Goal: Information Seeking & Learning: Understand process/instructions

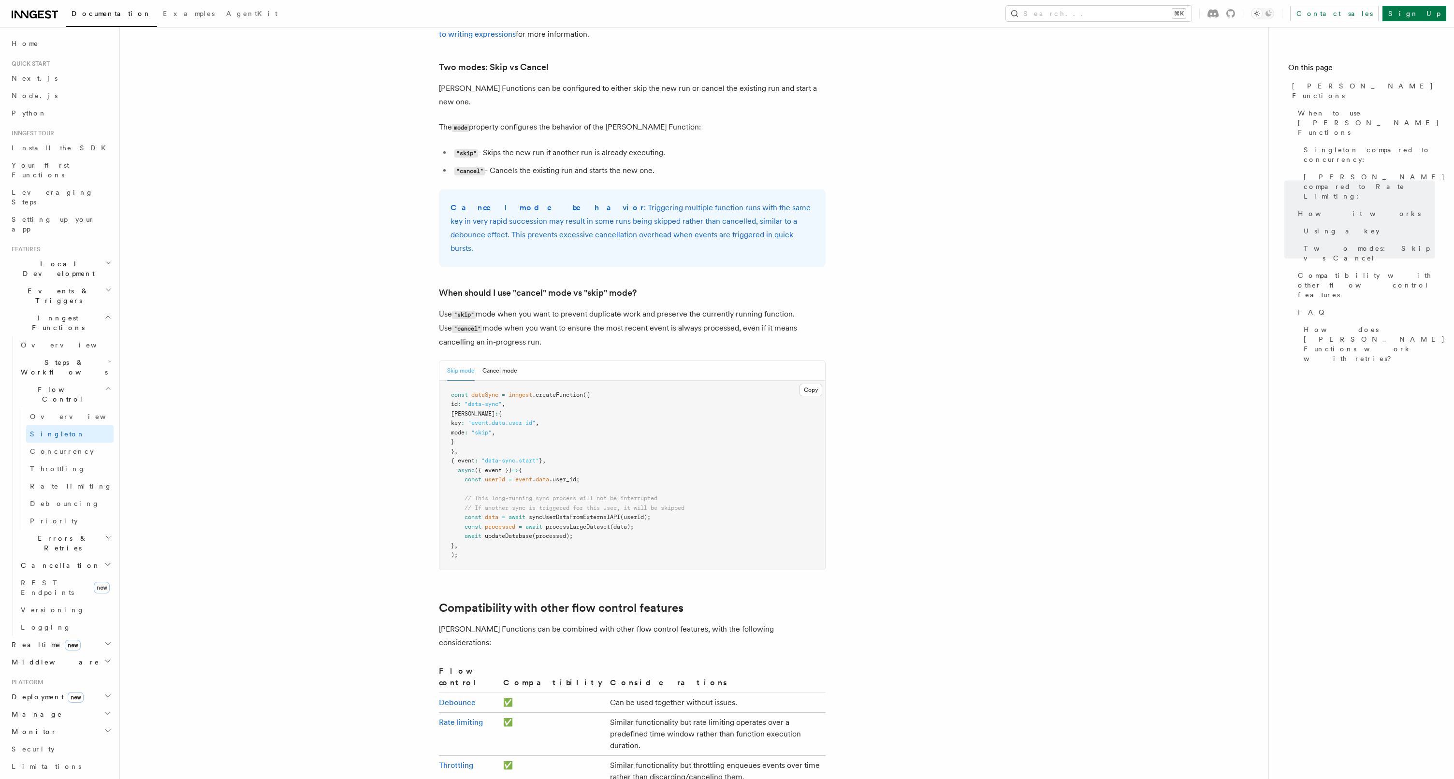
scroll to position [1017, 0]
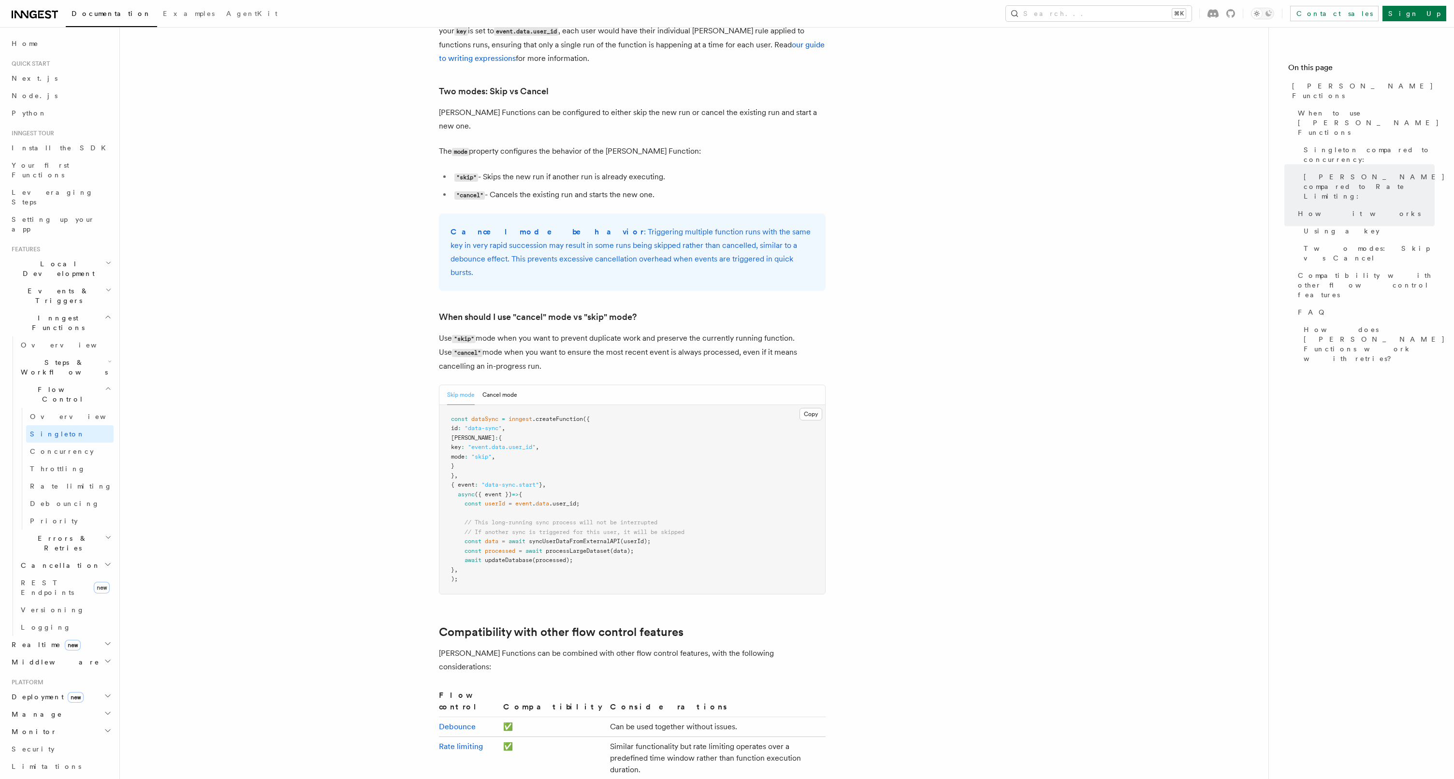
click at [469, 435] on span "[PERSON_NAME]" at bounding box center [473, 438] width 44 height 7
drag, startPoint x: 469, startPoint y: 395, endPoint x: 488, endPoint y: 422, distance: 33.4
click at [488, 422] on pre "const dataSync = inngest .createFunction ({ id : "data-sync" , [PERSON_NAME] : …" at bounding box center [633, 499] width 386 height 189
copy code "[PERSON_NAME] : { key : "event.data.user_id" , mode : "skip" , }"
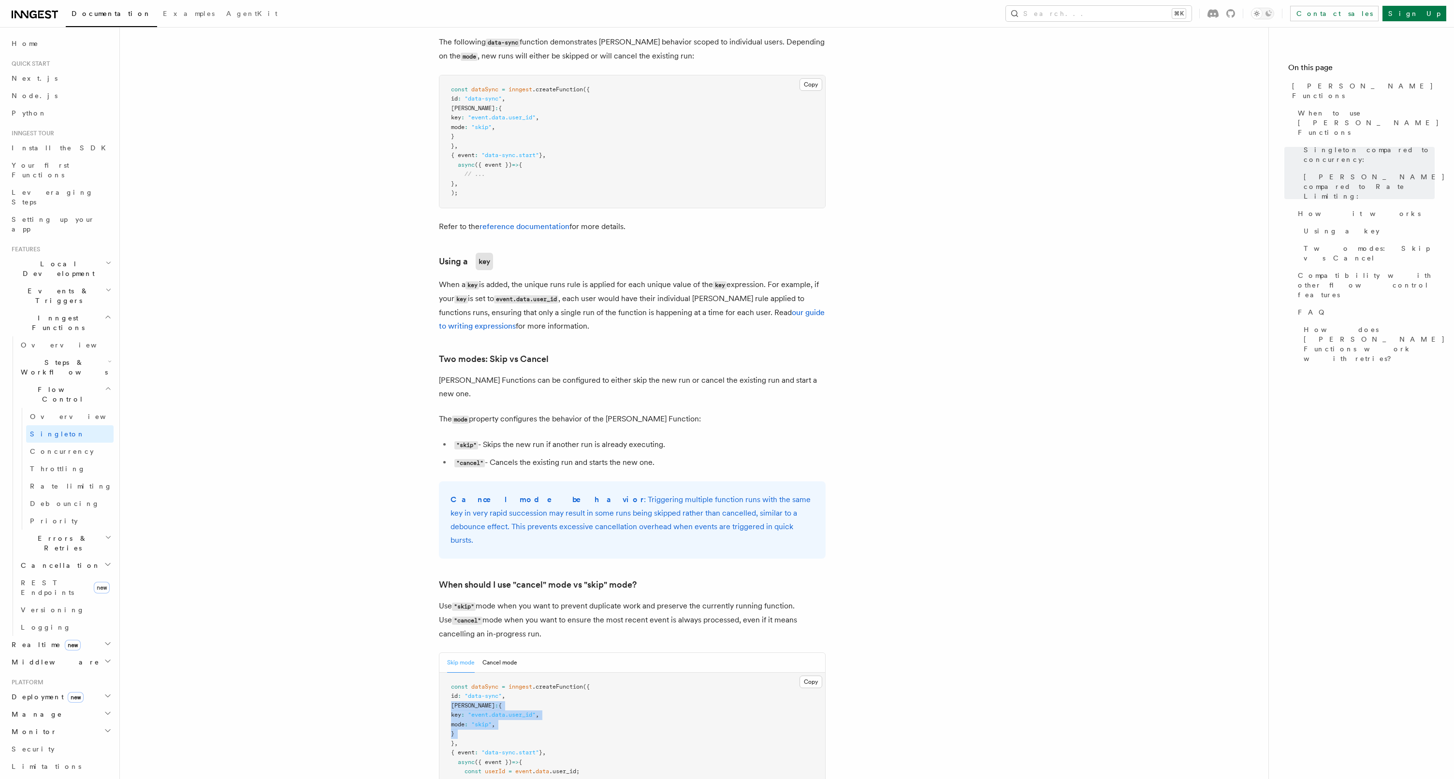
scroll to position [747, 0]
click at [492, 315] on link "our guide to writing expressions" at bounding box center [632, 321] width 386 height 23
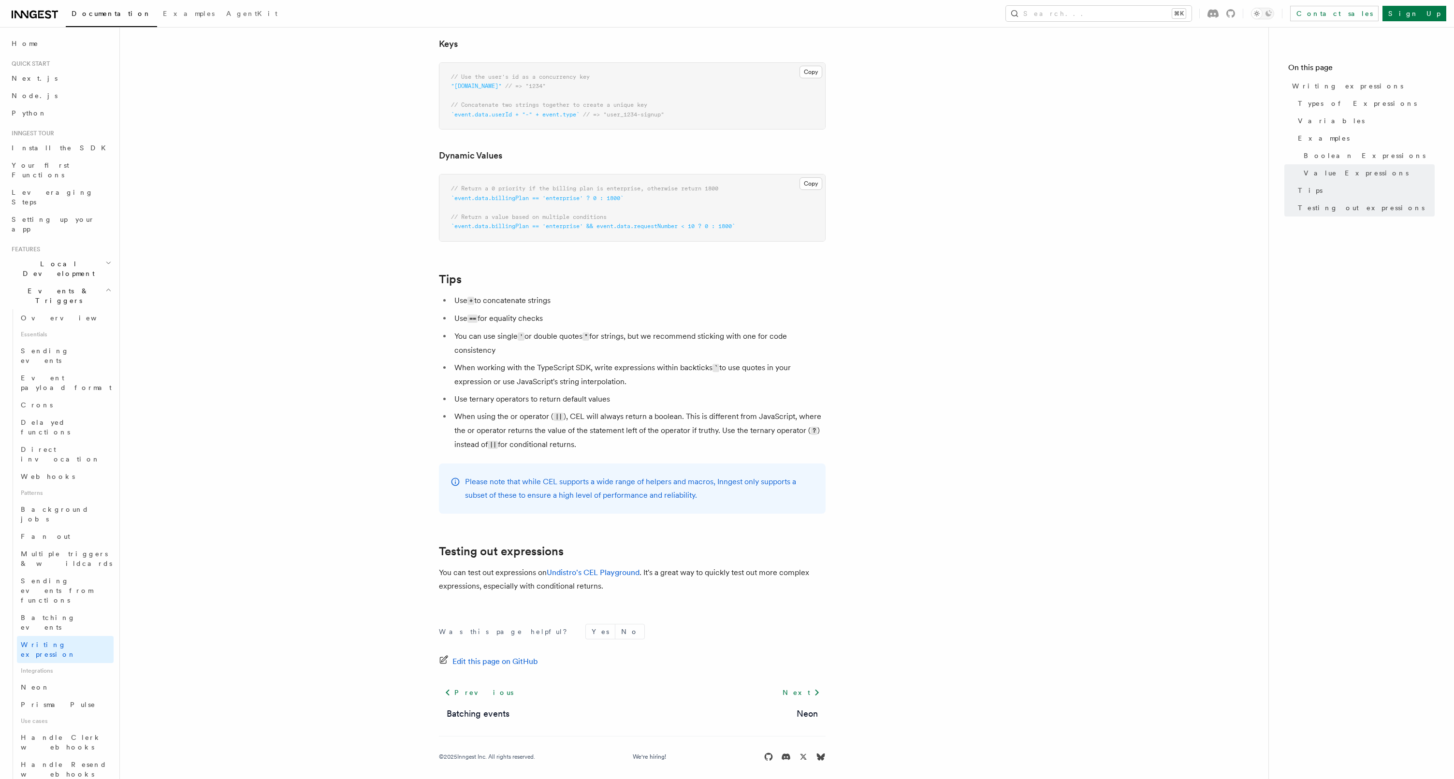
scroll to position [738, 0]
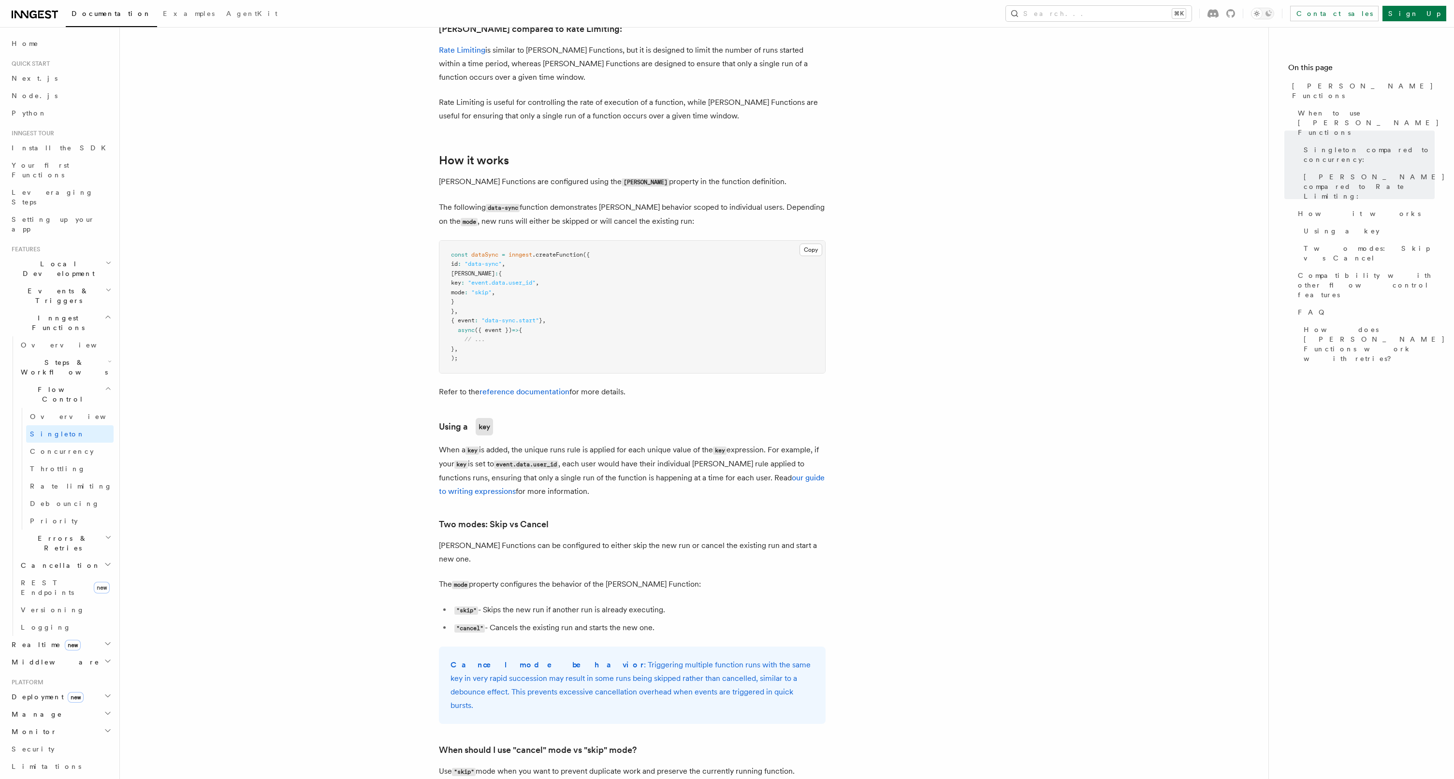
scroll to position [573, 0]
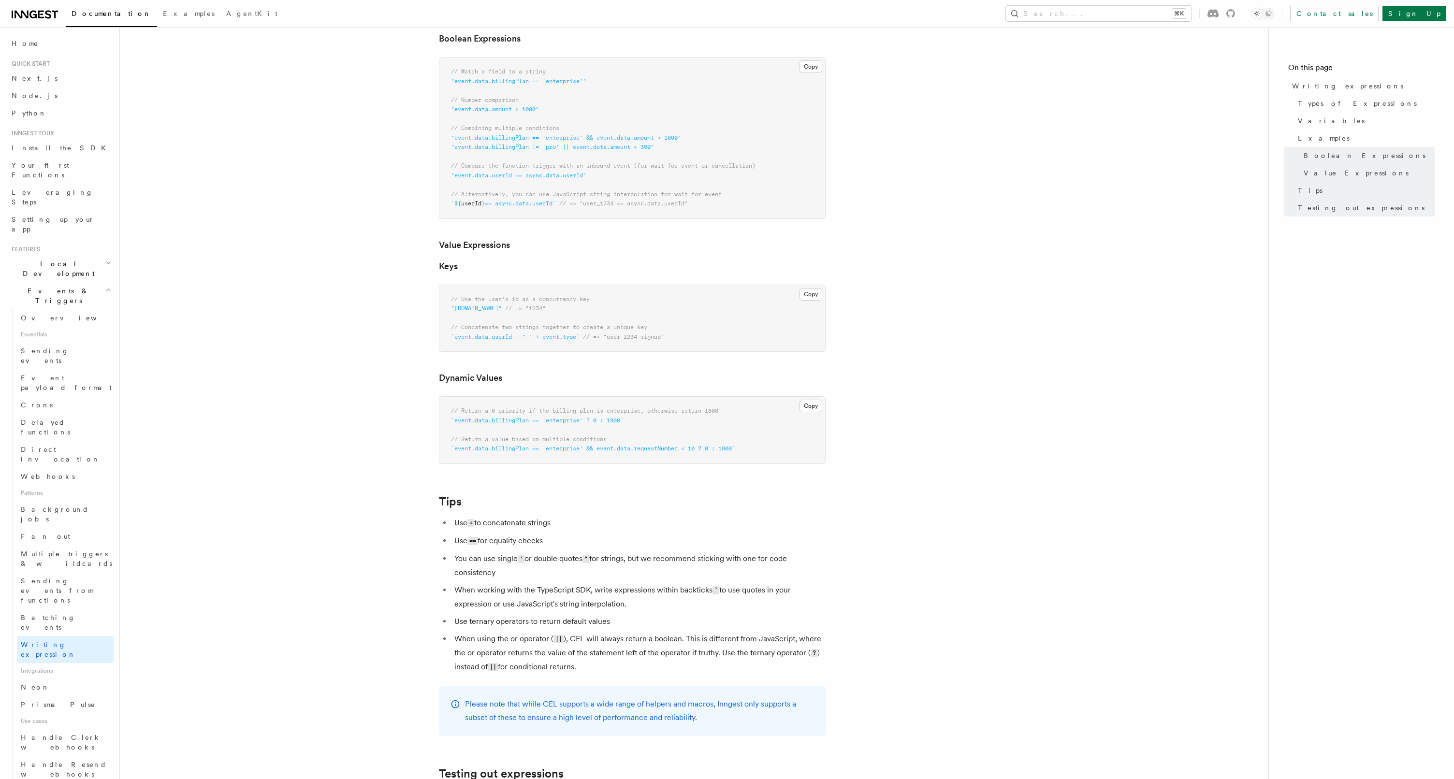
scroll to position [519, 0]
drag, startPoint x: 452, startPoint y: 328, endPoint x: 584, endPoint y: 333, distance: 132.1
click at [584, 332] on span "`event.data.userId + "-" + event.type` // => "user_1234-signup"" at bounding box center [557, 334] width 213 height 7
copy span "`event.data.userId + "-" + event.type`"
click at [767, 325] on pre "// Use the user's id as a concurrency key "[DOMAIN_NAME]" // => "1234" // Conca…" at bounding box center [633, 315] width 386 height 67
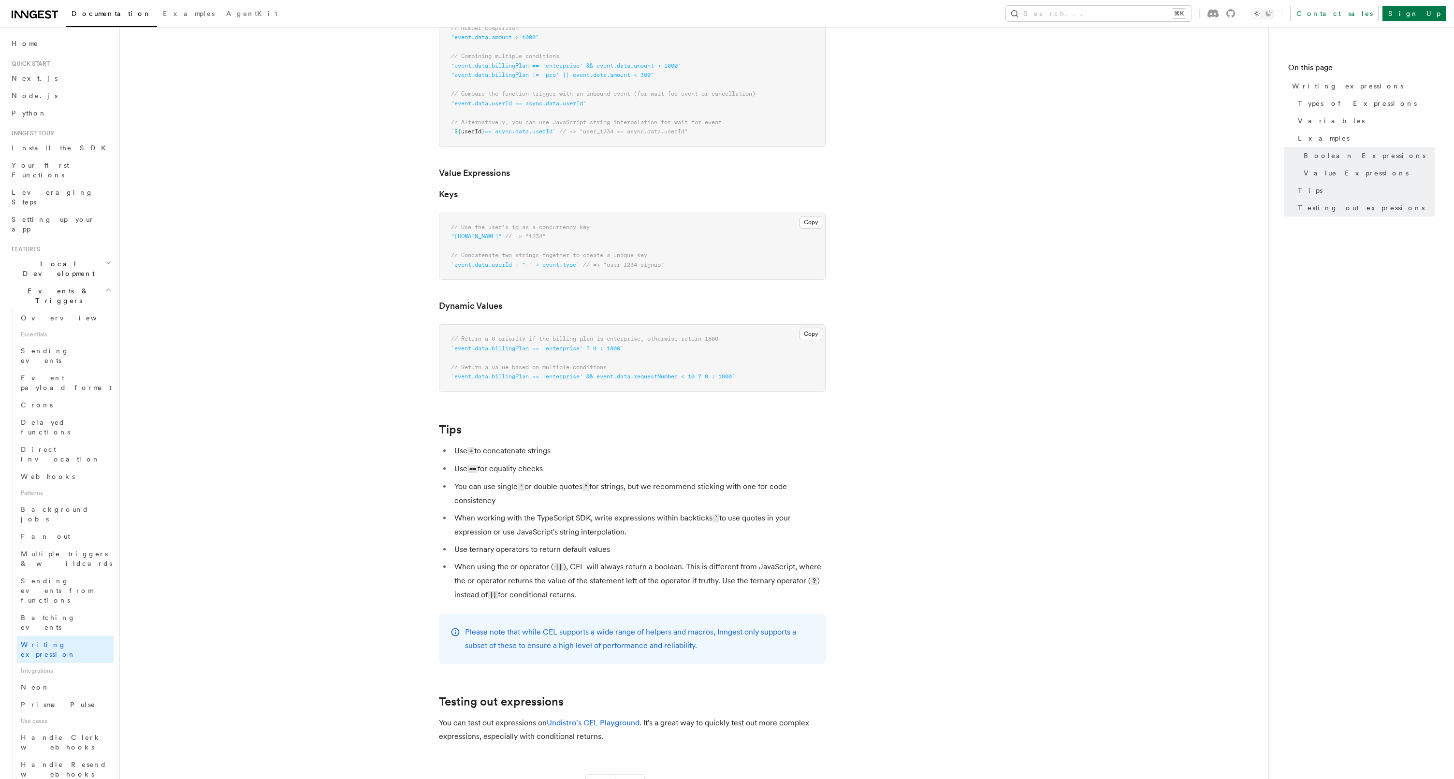
scroll to position [600, 0]
